Goal: Information Seeking & Learning: Learn about a topic

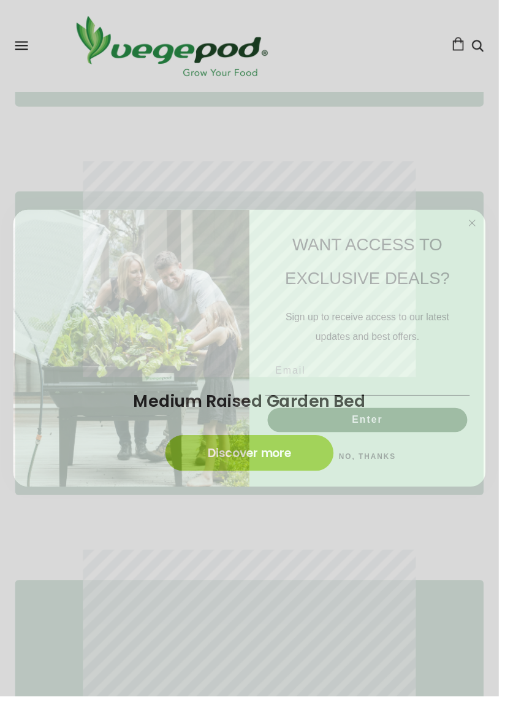
scroll to position [845, 0]
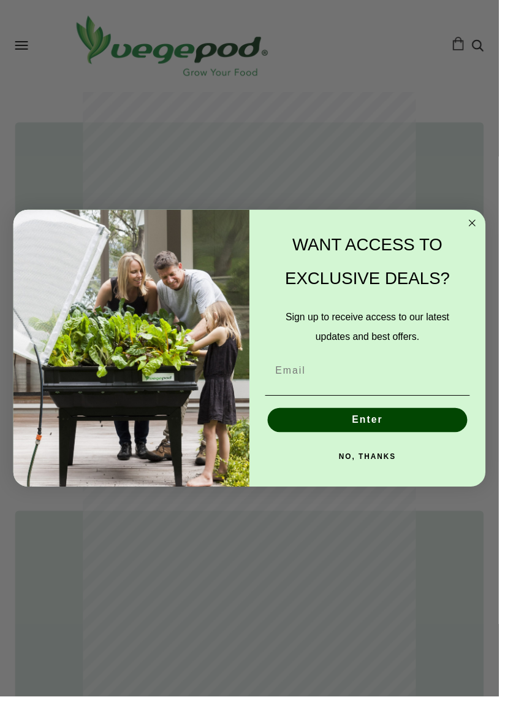
click at [478, 229] on circle "Close dialog" at bounding box center [479, 226] width 14 height 14
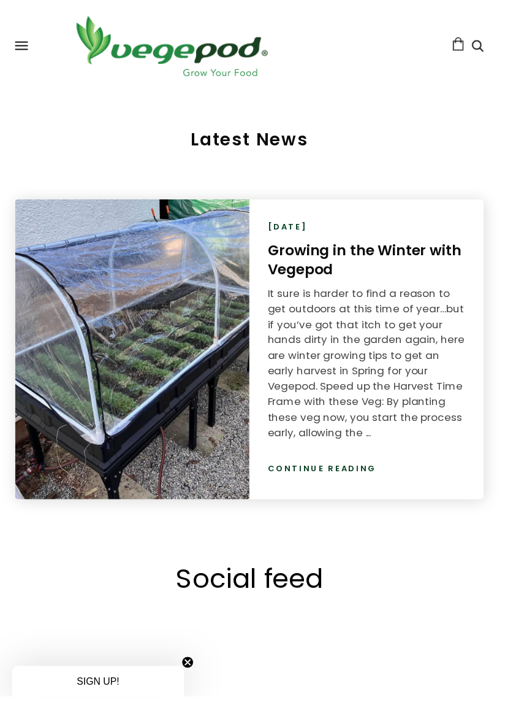
scroll to position [2041, 0]
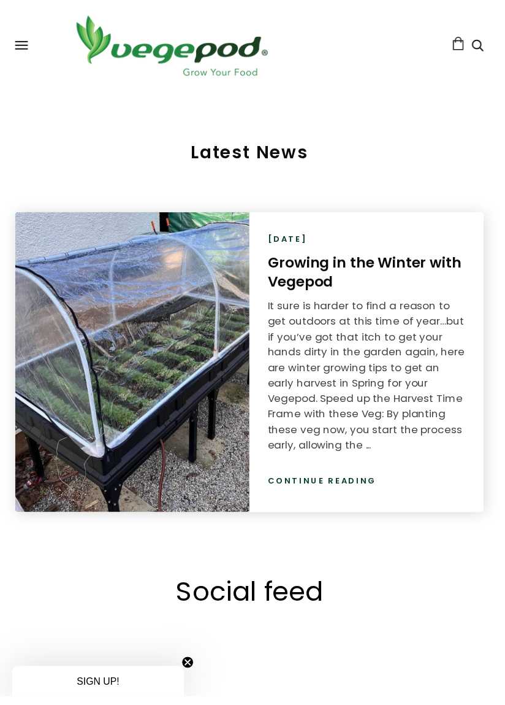
click at [361, 483] on link "Continue reading" at bounding box center [326, 487] width 110 height 12
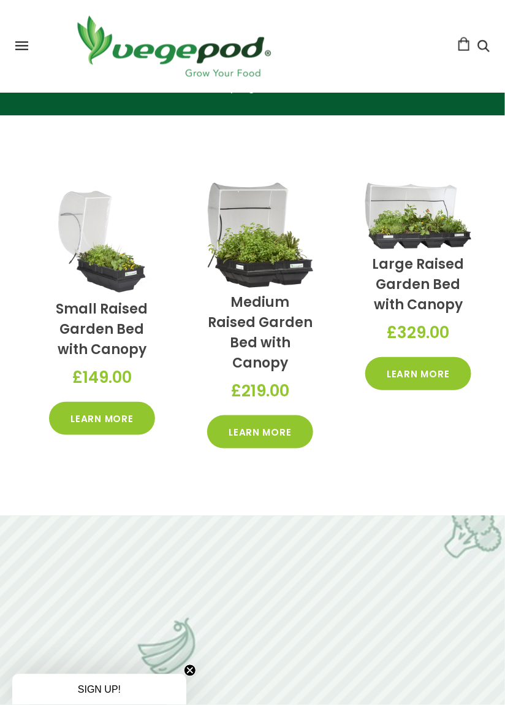
scroll to position [452, 0]
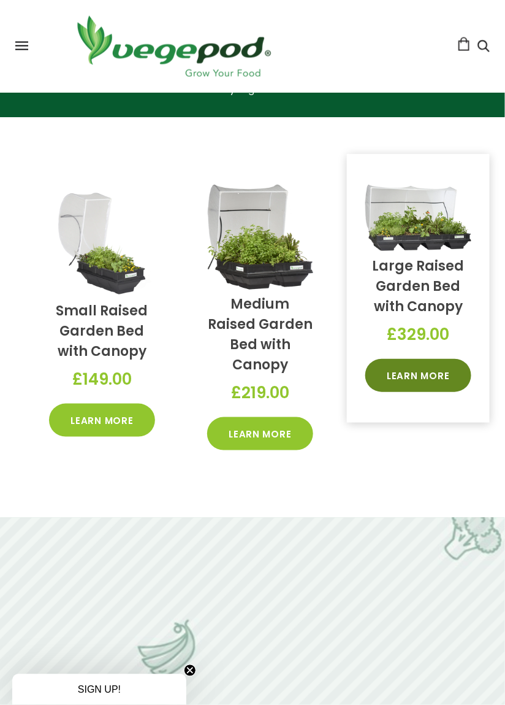
click at [416, 374] on link "Learn More" at bounding box center [418, 375] width 106 height 33
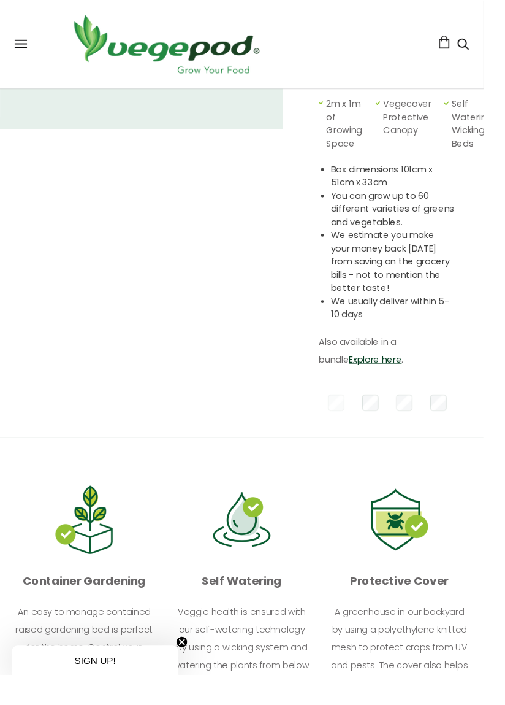
scroll to position [307, 0]
